Goal: Task Accomplishment & Management: Manage account settings

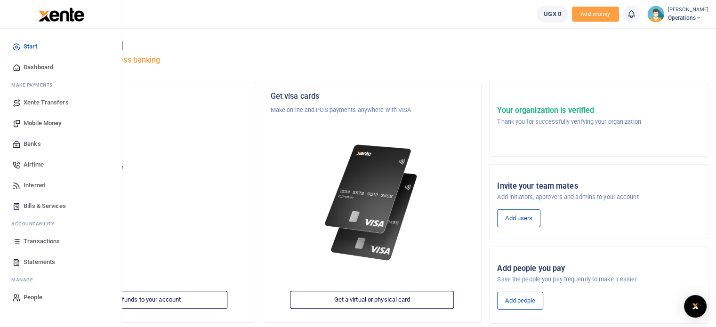
click at [43, 64] on span "Dashboard" at bounding box center [39, 67] width 30 height 9
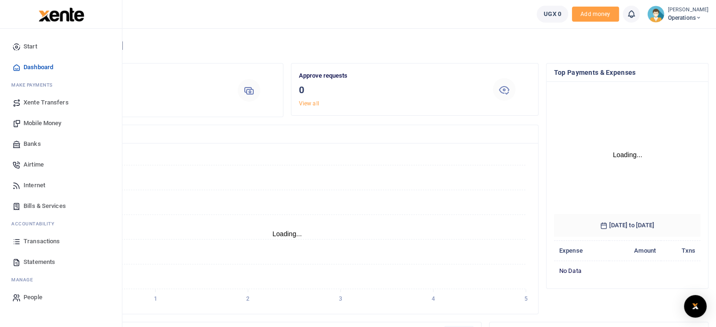
click at [36, 243] on span "Transactions" at bounding box center [42, 241] width 36 height 9
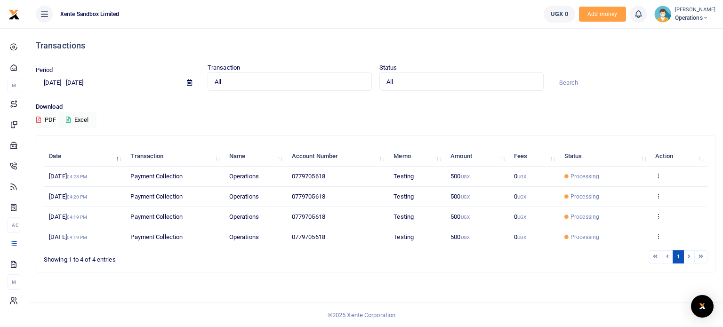
click at [703, 17] on icon at bounding box center [706, 18] width 6 height 7
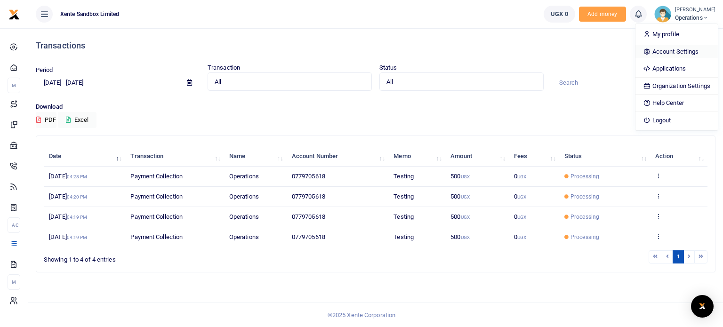
click at [680, 47] on link "Account Settings" at bounding box center [677, 51] width 82 height 13
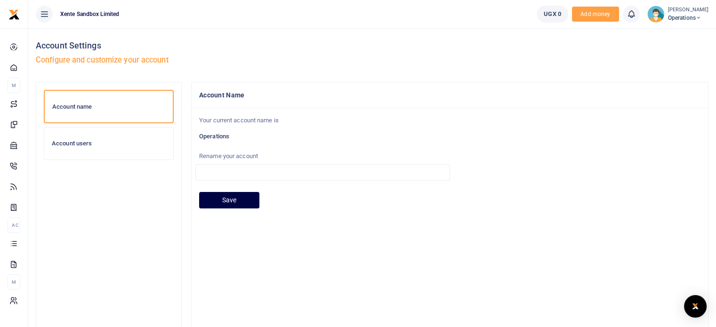
click at [114, 137] on div "Account users" at bounding box center [108, 144] width 129 height 32
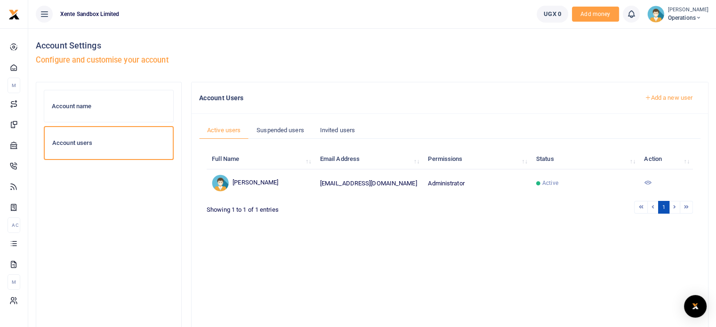
click at [117, 101] on div "Account name" at bounding box center [108, 106] width 129 height 32
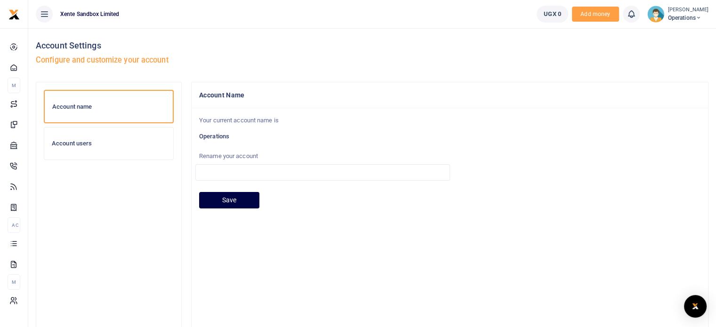
click at [698, 19] on span "Operations" at bounding box center [688, 18] width 41 height 8
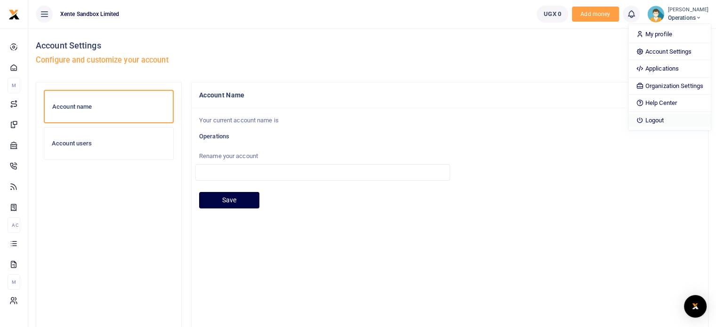
click at [656, 114] on link "Logout" at bounding box center [670, 120] width 82 height 13
